Goal: Task Accomplishment & Management: Manage account settings

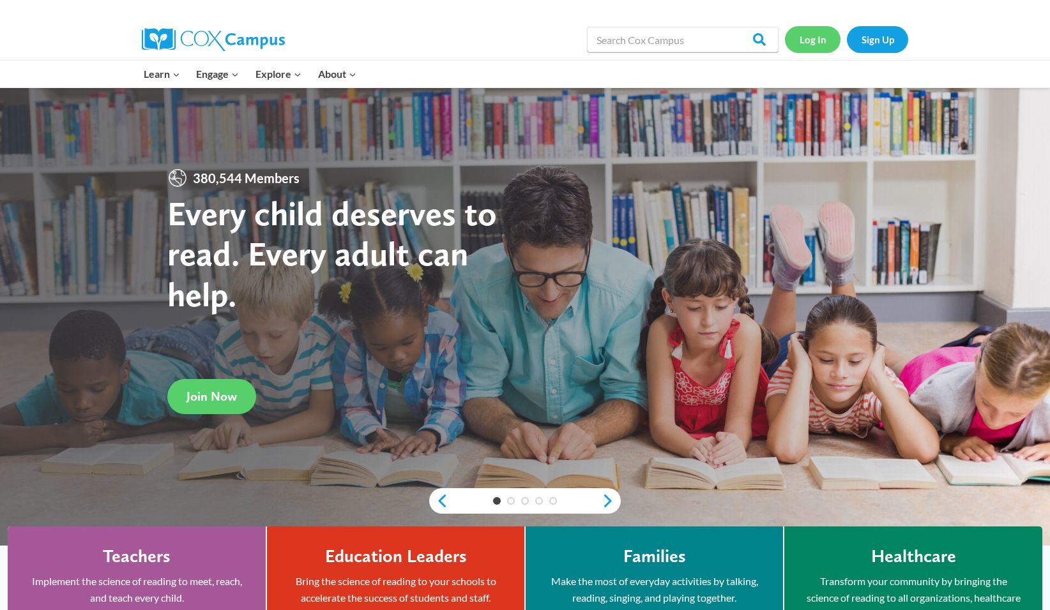
click at [812, 39] on link "Log In" at bounding box center [813, 39] width 56 height 26
click at [874, 40] on link "Sign Up" at bounding box center [877, 39] width 61 height 26
click at [808, 41] on link "Log In" at bounding box center [813, 39] width 56 height 26
